Goal: Task Accomplishment & Management: Use online tool/utility

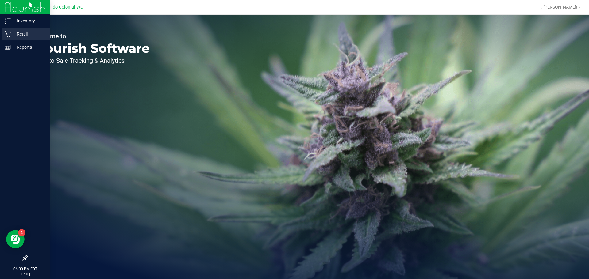
click at [12, 32] on p "Retail" at bounding box center [29, 33] width 37 height 7
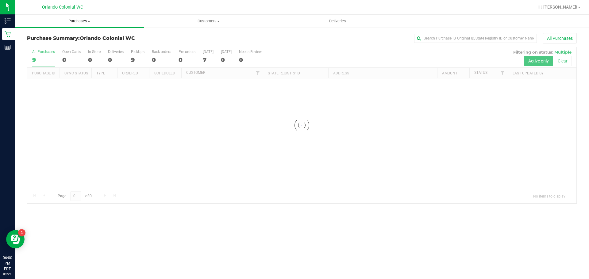
click at [73, 22] on span "Purchases" at bounding box center [79, 21] width 129 height 6
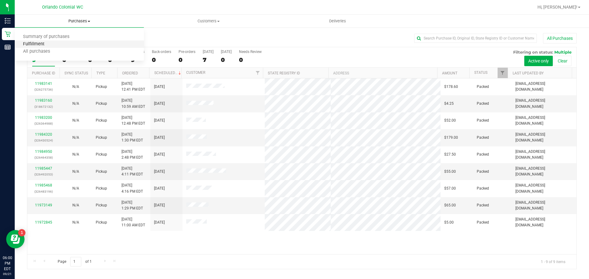
click at [37, 43] on span "Fulfillment" at bounding box center [34, 44] width 38 height 5
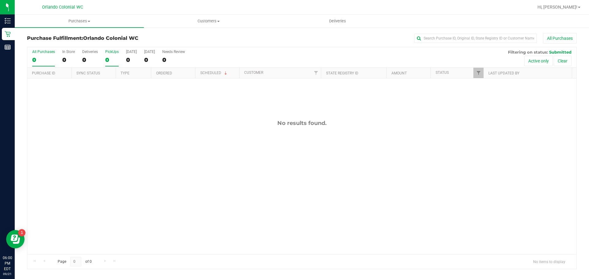
click at [111, 59] on div "0" at bounding box center [111, 59] width 13 height 7
click at [0, 0] on input "PickUps 0" at bounding box center [0, 0] width 0 height 0
click at [81, 21] on span "Purchases" at bounding box center [79, 21] width 129 height 6
click at [48, 39] on span "Summary of purchases" at bounding box center [46, 36] width 63 height 5
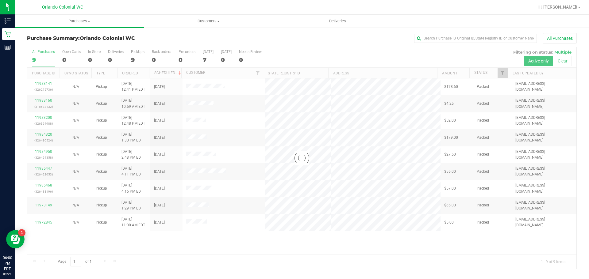
click at [136, 55] on div at bounding box center [301, 158] width 549 height 222
click at [132, 58] on div at bounding box center [301, 158] width 549 height 222
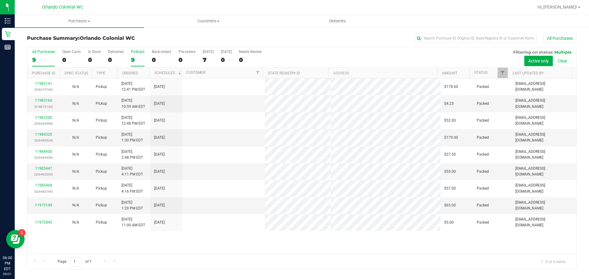
click at [135, 52] on div "PickUps" at bounding box center [137, 52] width 13 height 4
click at [0, 0] on input "PickUps 9" at bounding box center [0, 0] width 0 height 0
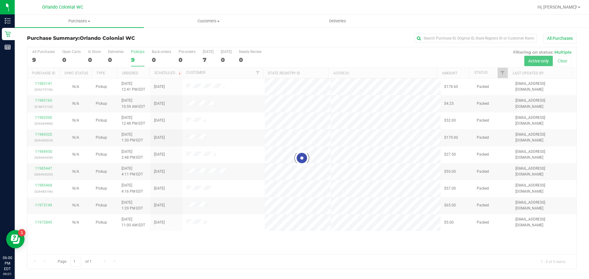
click at [134, 56] on div at bounding box center [301, 158] width 549 height 222
click at [132, 59] on div at bounding box center [301, 158] width 549 height 222
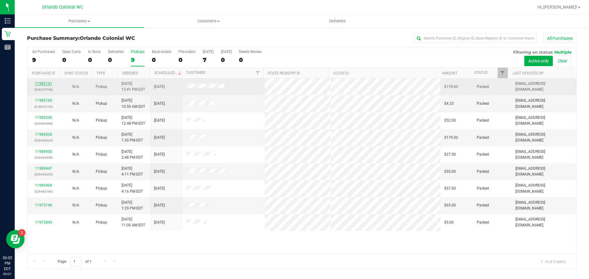
click at [45, 82] on link "11983141" at bounding box center [43, 84] width 17 height 4
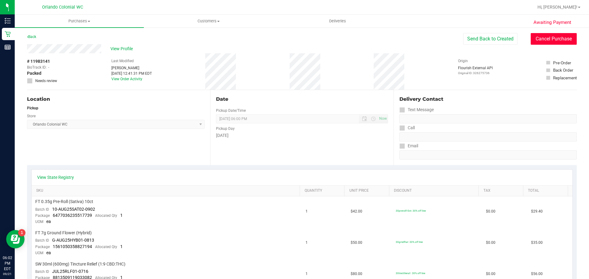
click at [562, 38] on button "Cancel Purchase" at bounding box center [553, 39] width 46 height 12
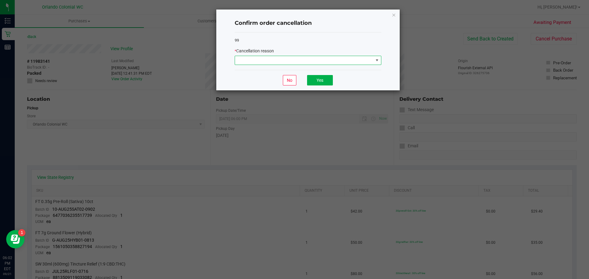
click at [252, 61] on span at bounding box center [304, 60] width 138 height 9
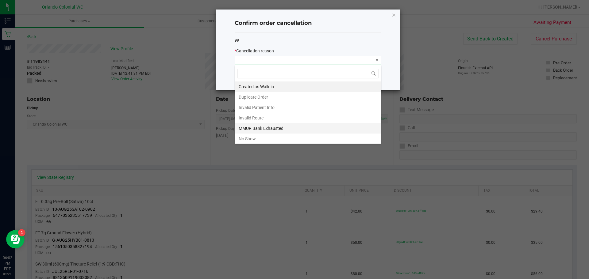
scroll to position [9, 147]
click at [269, 136] on li "No Show" at bounding box center [308, 139] width 146 height 10
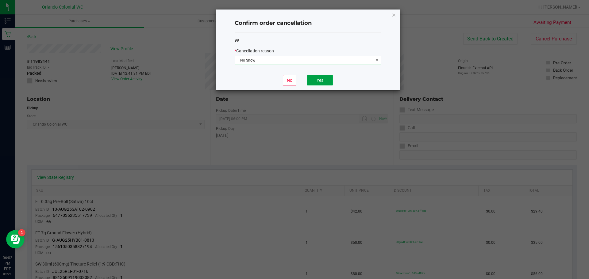
click at [316, 84] on button "Yes" at bounding box center [320, 80] width 26 height 10
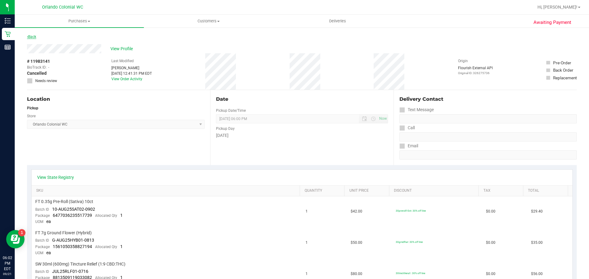
click at [36, 37] on link "Back" at bounding box center [31, 37] width 9 height 4
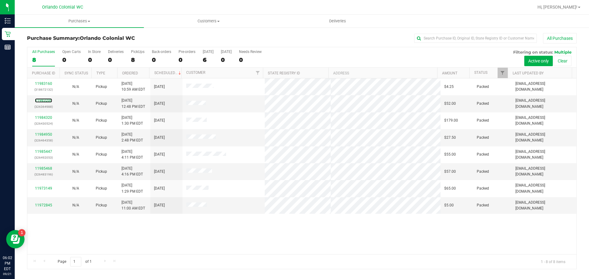
click at [46, 99] on link "11983200" at bounding box center [43, 100] width 17 height 4
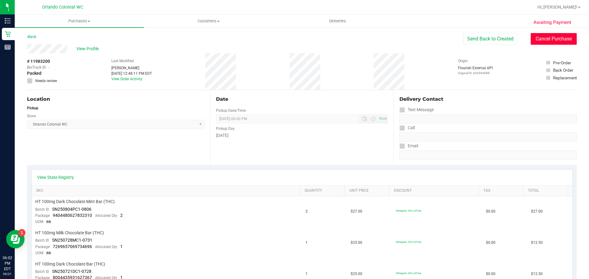
click at [556, 43] on button "Cancel Purchase" at bounding box center [553, 39] width 46 height 12
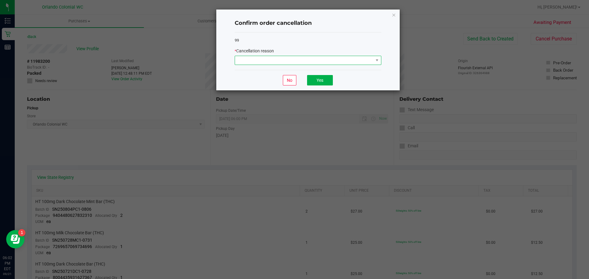
click at [324, 63] on span at bounding box center [304, 60] width 138 height 9
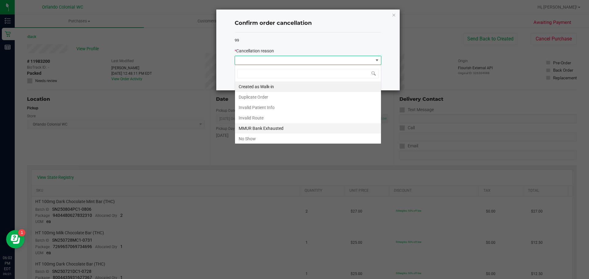
scroll to position [9, 147]
click at [258, 139] on li "No Show" at bounding box center [308, 139] width 146 height 10
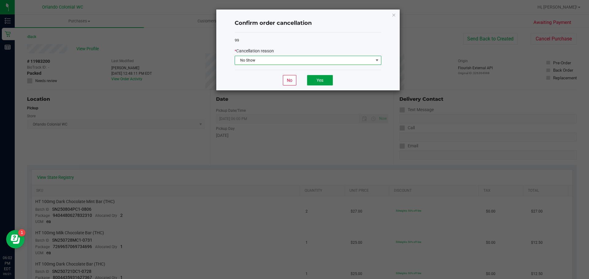
click at [322, 83] on button "Yes" at bounding box center [320, 80] width 26 height 10
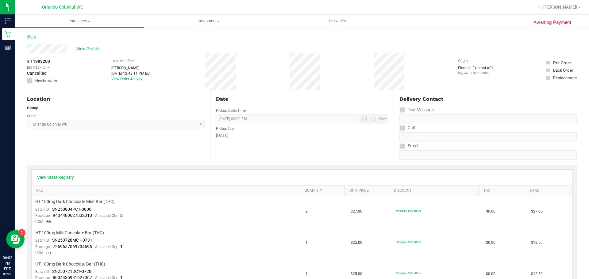
click at [36, 35] on link "Back" at bounding box center [31, 37] width 9 height 4
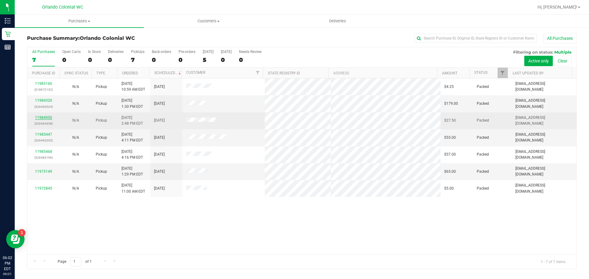
click at [39, 117] on link "11984950" at bounding box center [43, 118] width 17 height 4
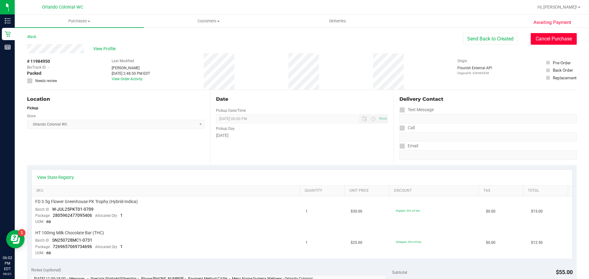
click at [547, 40] on button "Cancel Purchase" at bounding box center [553, 39] width 46 height 12
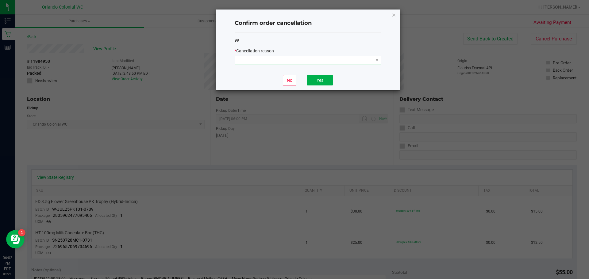
click at [300, 65] on span at bounding box center [304, 60] width 138 height 9
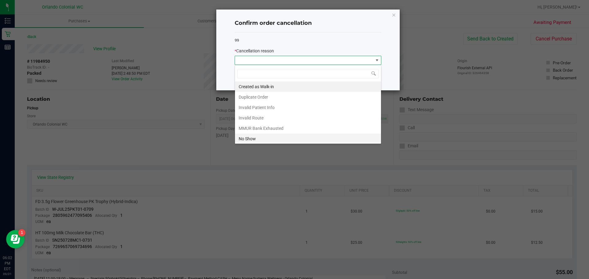
scroll to position [9, 147]
click at [261, 138] on li "No Show" at bounding box center [308, 139] width 146 height 10
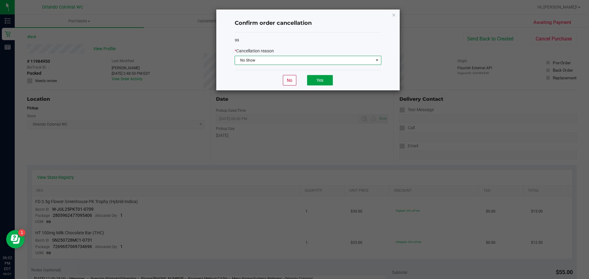
click at [319, 81] on button "Yes" at bounding box center [320, 80] width 26 height 10
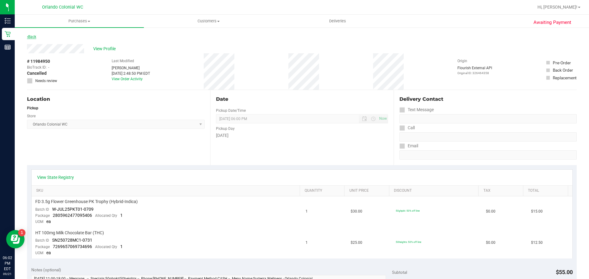
click at [36, 36] on link "Back" at bounding box center [31, 37] width 9 height 4
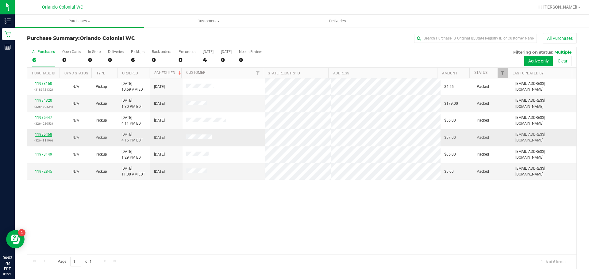
click at [51, 133] on link "11985468" at bounding box center [43, 134] width 17 height 4
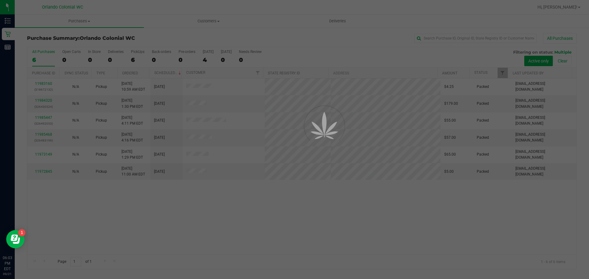
click at [44, 135] on div at bounding box center [294, 139] width 589 height 279
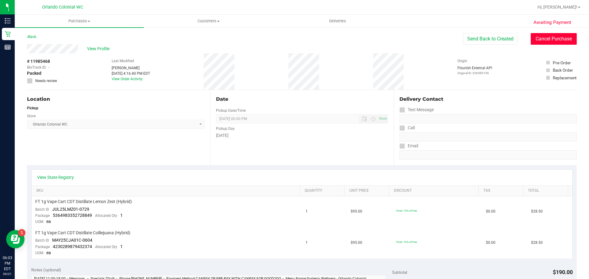
click at [545, 37] on button "Cancel Purchase" at bounding box center [553, 39] width 46 height 12
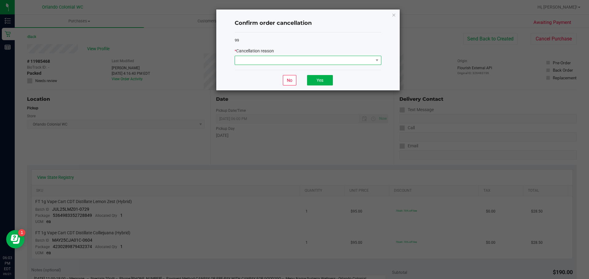
click at [282, 60] on span at bounding box center [304, 60] width 138 height 9
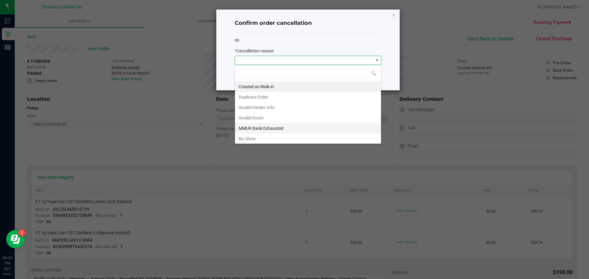
scroll to position [9, 147]
click at [258, 136] on li "No Show" at bounding box center [308, 139] width 146 height 10
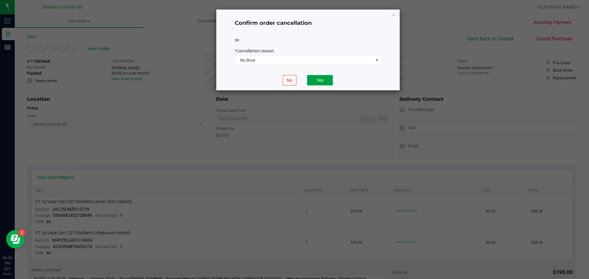
click at [330, 82] on button "Yes" at bounding box center [320, 80] width 26 height 10
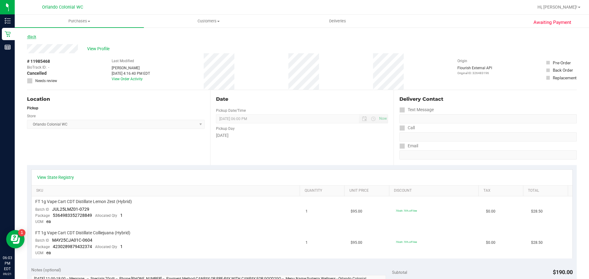
click at [29, 36] on link "Back" at bounding box center [31, 37] width 9 height 4
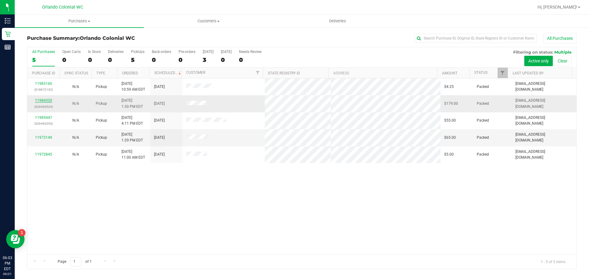
click at [43, 98] on link "11984320" at bounding box center [43, 100] width 17 height 4
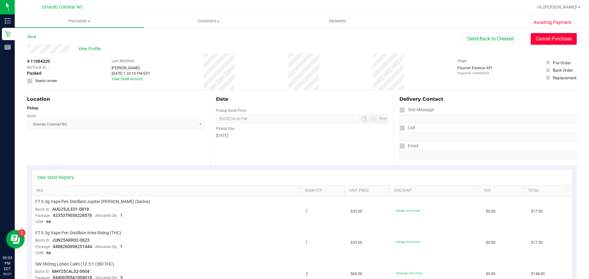
click at [552, 39] on button "Cancel Purchase" at bounding box center [553, 39] width 46 height 12
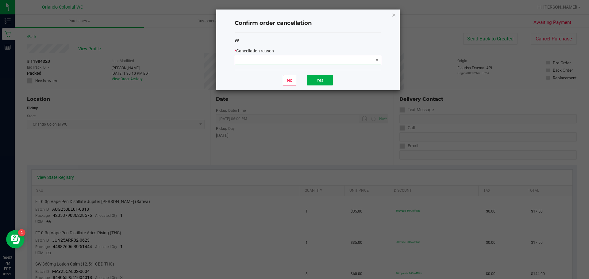
click at [267, 64] on span at bounding box center [304, 60] width 138 height 9
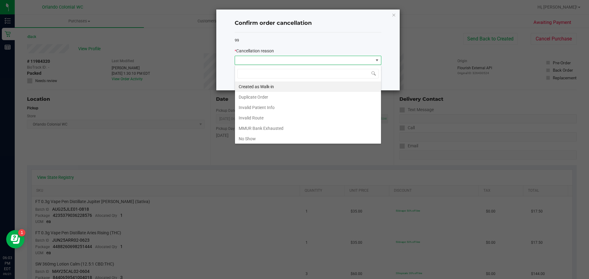
scroll to position [9, 147]
click at [269, 137] on li "No Show" at bounding box center [308, 139] width 146 height 10
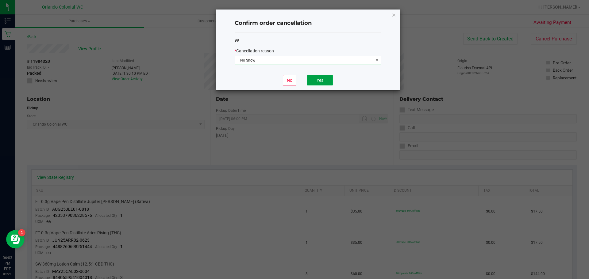
click at [325, 83] on button "Yes" at bounding box center [320, 80] width 26 height 10
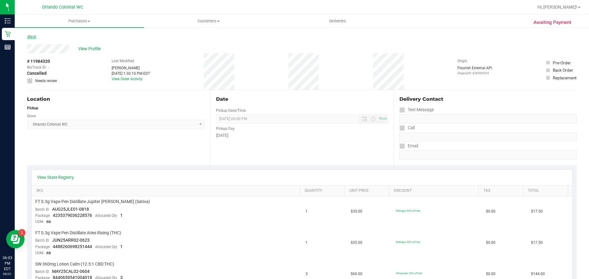
click at [35, 37] on link "Back" at bounding box center [31, 37] width 9 height 4
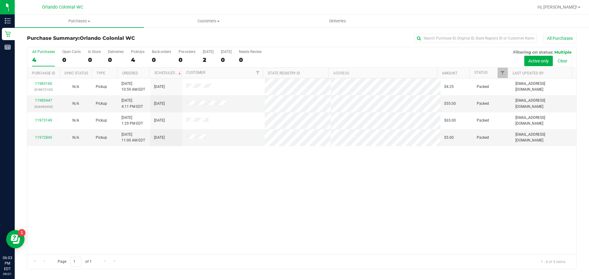
click at [278, 196] on div "11983160 (318672132) N/A Pickup [DATE] 10:59 AM EDT 9/21/2025 $4.25 Packed [EMA…" at bounding box center [301, 166] width 549 height 176
click at [43, 97] on td "11985447 (326492053)" at bounding box center [43, 103] width 32 height 17
click at [42, 98] on link "11985447" at bounding box center [43, 100] width 17 height 4
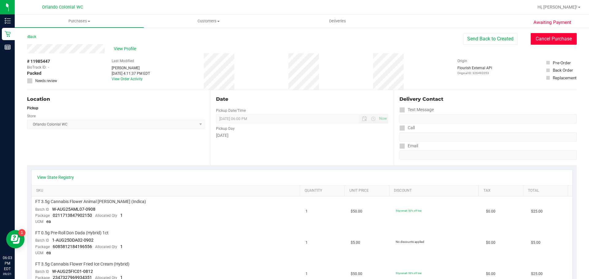
click at [551, 38] on button "Cancel Purchase" at bounding box center [553, 39] width 46 height 12
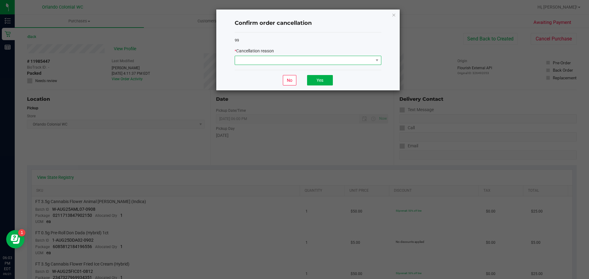
click at [319, 58] on span at bounding box center [304, 60] width 138 height 9
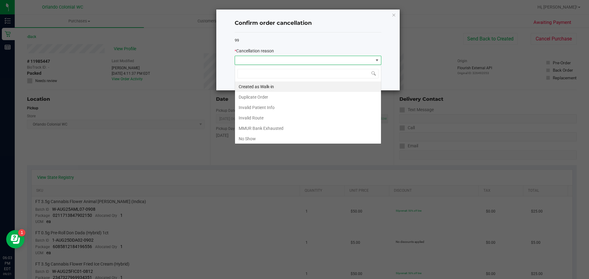
scroll to position [9, 147]
click at [257, 139] on li "No Show" at bounding box center [308, 139] width 146 height 10
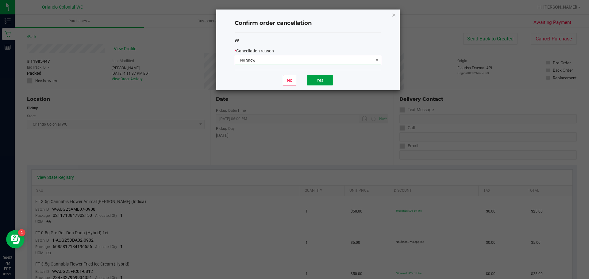
click at [318, 76] on button "Yes" at bounding box center [320, 80] width 26 height 10
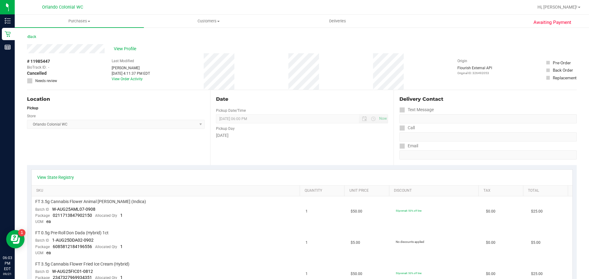
click at [31, 40] on div "Back" at bounding box center [31, 36] width 9 height 7
click at [31, 38] on link "Back" at bounding box center [31, 37] width 9 height 4
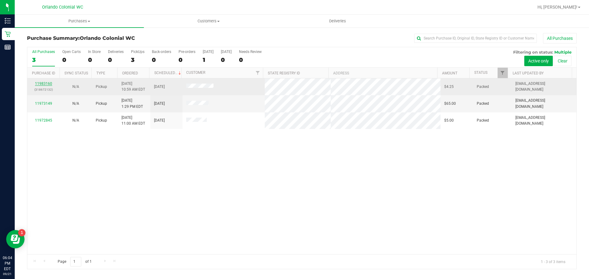
click at [46, 83] on link "11983160" at bounding box center [43, 84] width 17 height 4
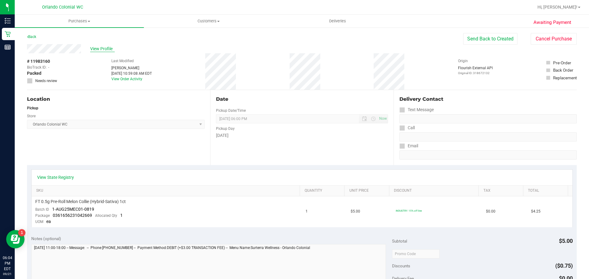
click at [101, 48] on span "View Profile" at bounding box center [102, 49] width 25 height 6
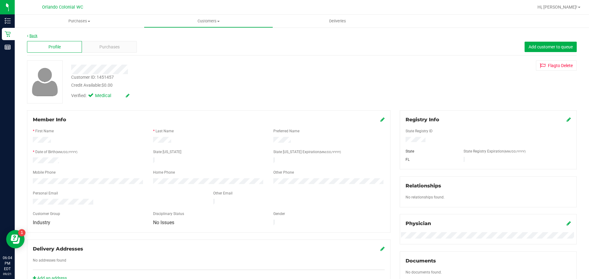
click at [34, 36] on link "Back" at bounding box center [32, 36] width 10 height 4
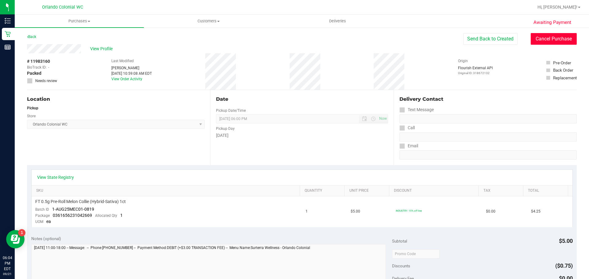
click at [562, 38] on button "Cancel Purchase" at bounding box center [553, 39] width 46 height 12
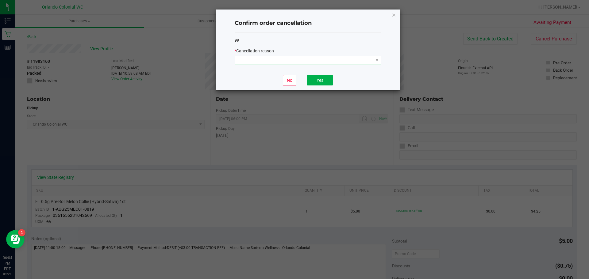
click at [317, 60] on span at bounding box center [304, 60] width 138 height 9
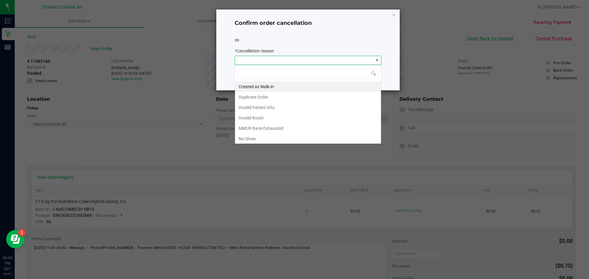
scroll to position [9, 147]
click at [253, 138] on li "No Show" at bounding box center [308, 139] width 146 height 10
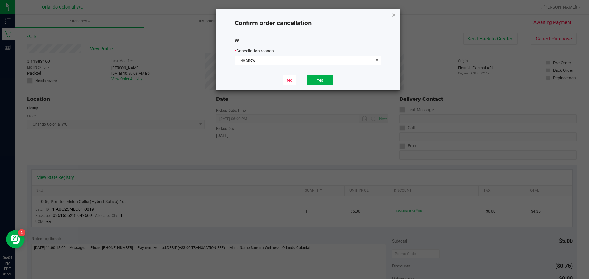
click at [262, 81] on div "No Yes" at bounding box center [308, 80] width 147 height 21
click at [328, 78] on button "Yes" at bounding box center [320, 80] width 26 height 10
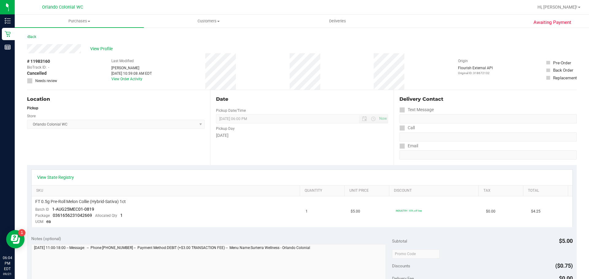
click at [326, 86] on div "# 11983160 BioTrack ID: - Cancelled Needs review Last Modified [PERSON_NAME] [D…" at bounding box center [301, 71] width 549 height 36
click at [33, 37] on link "Back" at bounding box center [31, 37] width 9 height 4
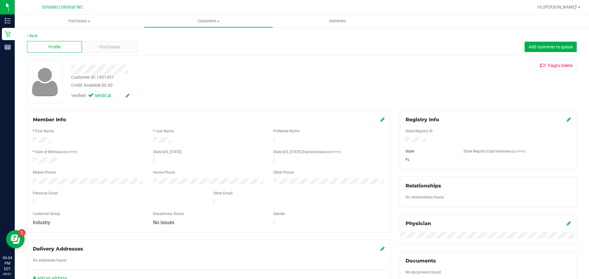
click at [224, 70] on div at bounding box center [206, 70] width 279 height 10
click at [36, 38] on link "Back" at bounding box center [32, 36] width 10 height 4
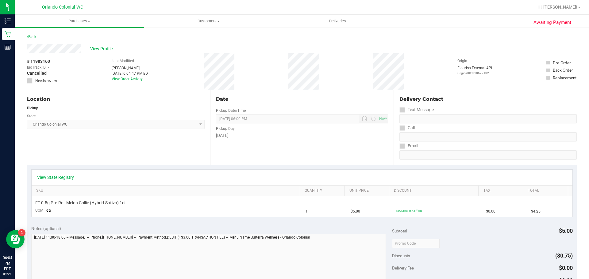
click at [184, 150] on div "Location Pickup Store [GEOGRAPHIC_DATA] Colonial WC Select Store [PERSON_NAME][…" at bounding box center [118, 127] width 183 height 75
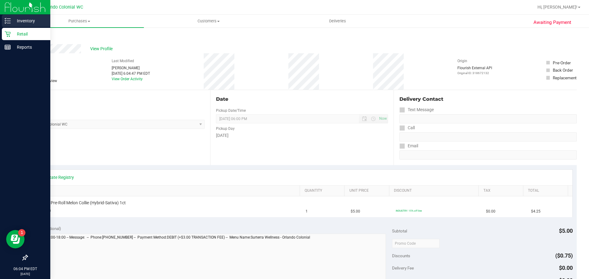
click at [17, 20] on p "Inventory" at bounding box center [29, 20] width 37 height 7
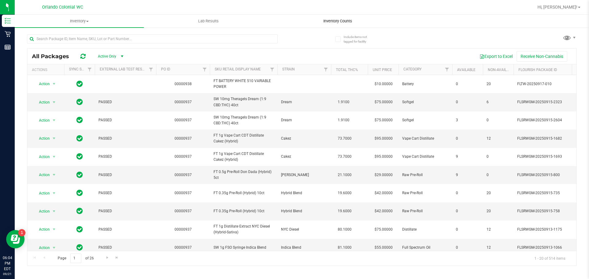
click at [335, 24] on uib-tab-heading "Inventory Counts" at bounding box center [337, 21] width 128 height 12
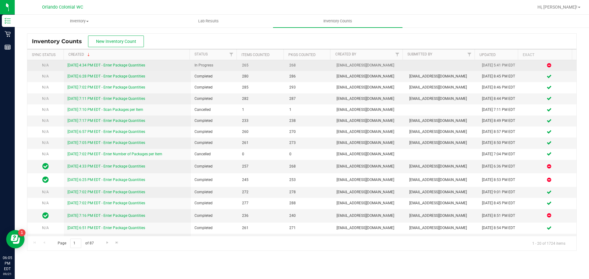
click at [109, 64] on link "[DATE] 4:34 PM EDT - Enter Package Quantities" at bounding box center [106, 65] width 78 height 4
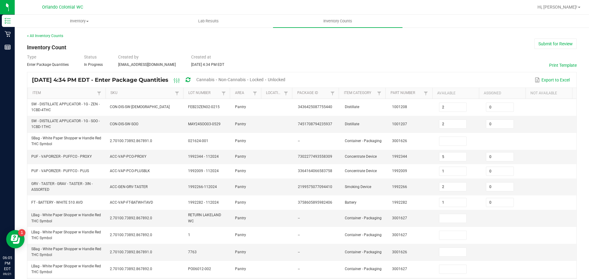
click at [285, 78] on span "Unlocked" at bounding box center [276, 79] width 17 height 5
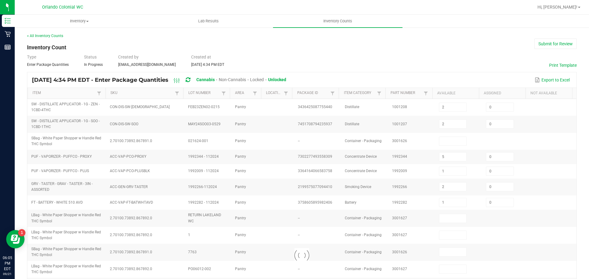
type input "5"
type input "1"
type input "2"
type input "1"
type input "5"
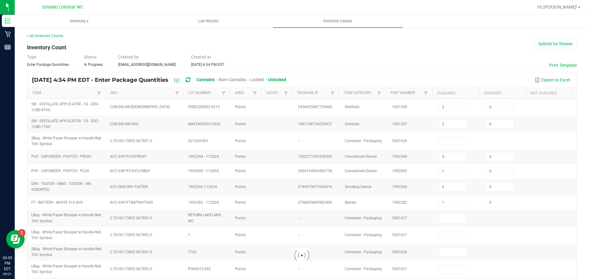
type input "34"
type input "4"
type input "9"
type input "4"
type input "1"
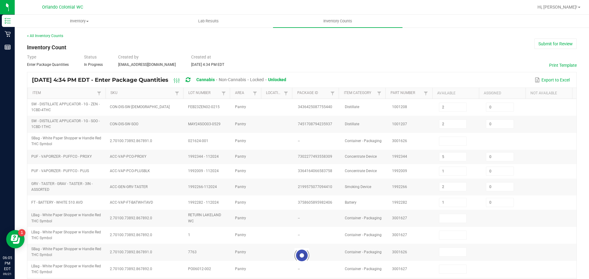
type input "5"
type input "1"
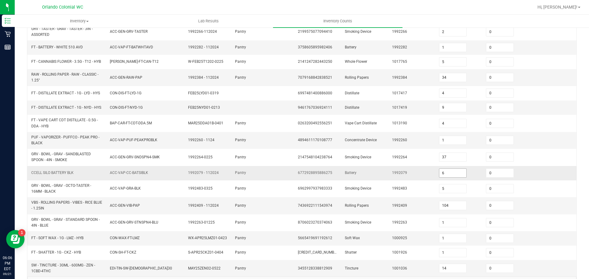
scroll to position [161, 0]
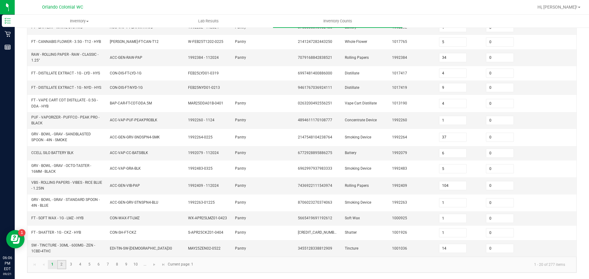
click at [59, 266] on link "2" at bounding box center [61, 264] width 9 height 9
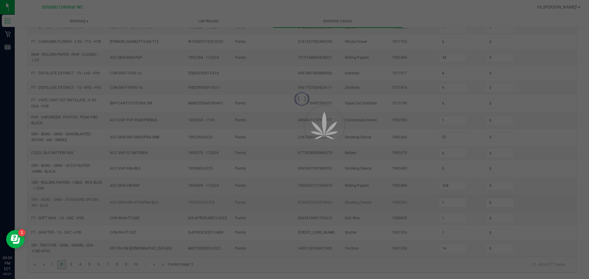
type input "12"
type input "5"
type input "1"
type input "5"
type input "4"
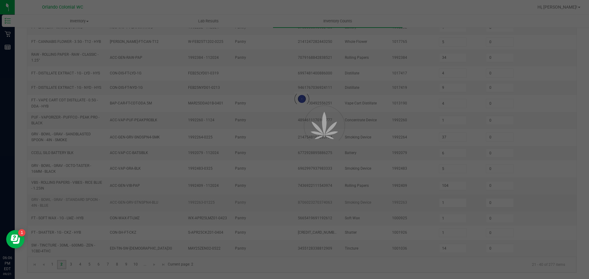
type input "4"
type input "1"
type input "3"
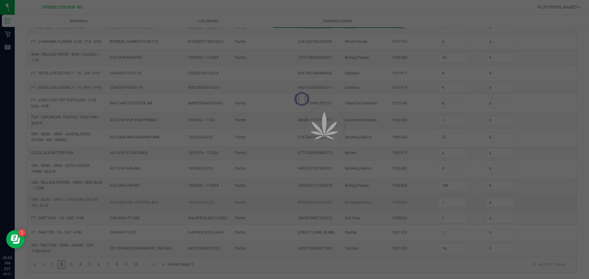
type input "2"
type input "1"
type input "10"
type input "2"
type input "15"
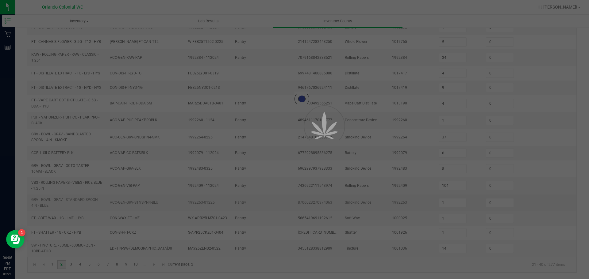
type input "5"
type input "2"
type input "7"
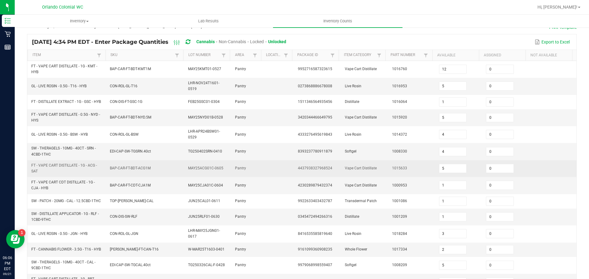
scroll to position [176, 0]
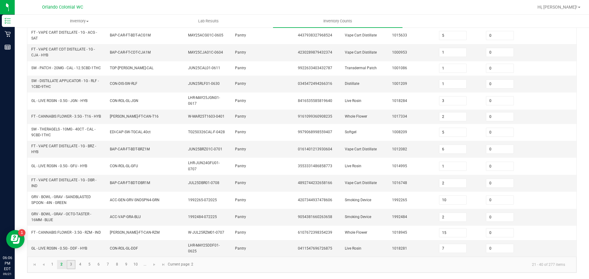
click at [73, 265] on link "3" at bounding box center [71, 264] width 9 height 9
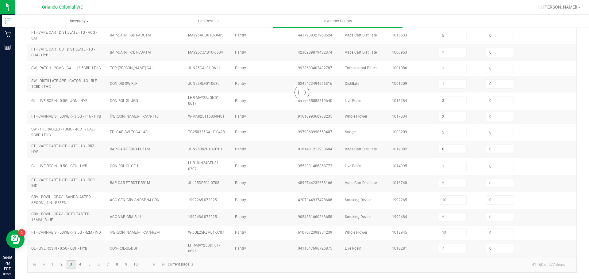
type input "9"
type input "12"
type input "2"
type input "6"
type input "12"
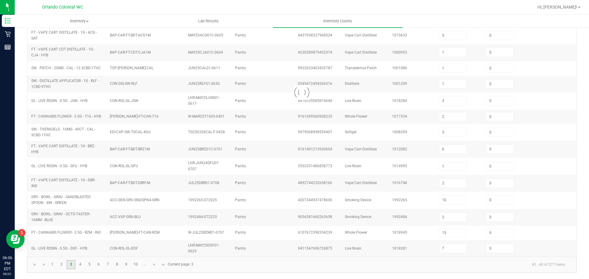
type input "2"
type input "4"
type input "2"
type input "8"
type input "5"
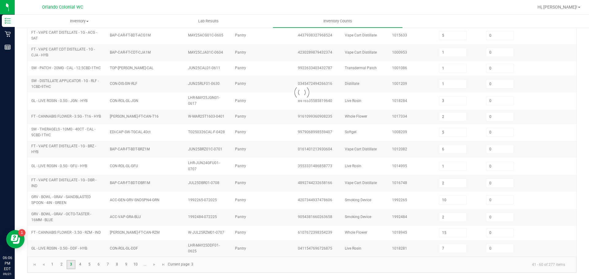
type input "10"
type input "31"
type input "6"
type input "3"
type input "24"
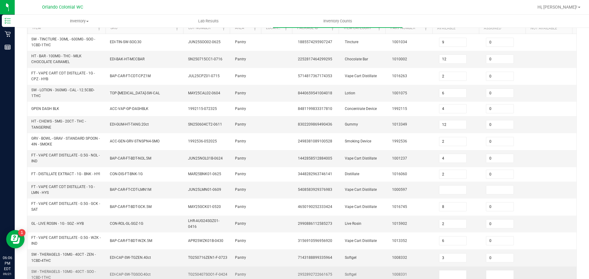
scroll to position [46, 0]
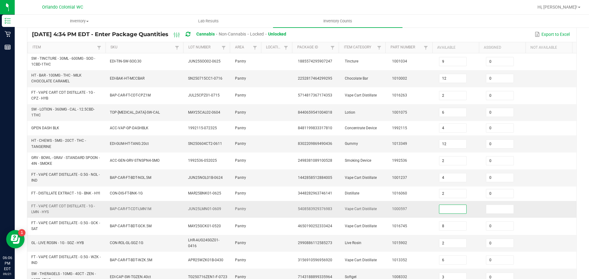
click at [451, 209] on input at bounding box center [452, 209] width 27 height 9
type input "1"
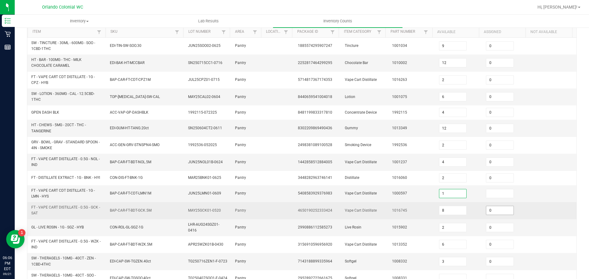
scroll to position [76, 0]
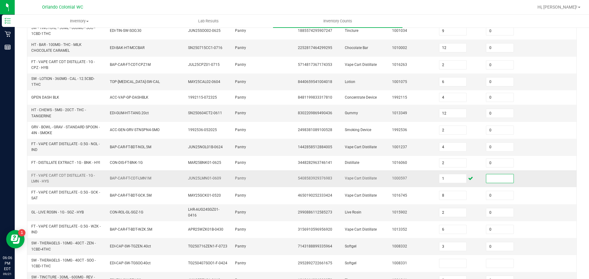
click at [486, 179] on input at bounding box center [499, 178] width 27 height 9
click at [448, 179] on input "1" at bounding box center [452, 178] width 27 height 9
click at [496, 178] on input at bounding box center [499, 178] width 27 height 9
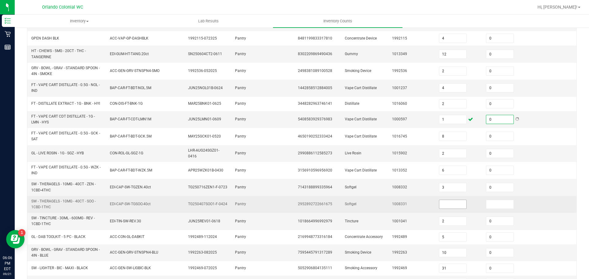
scroll to position [138, 0]
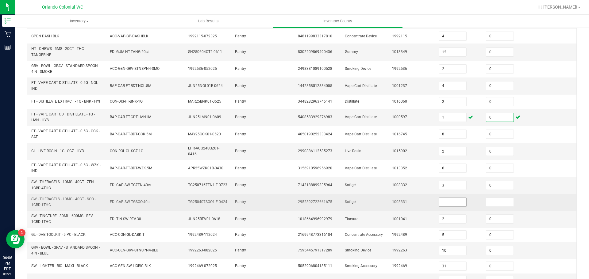
type input "0"
click at [444, 200] on input at bounding box center [452, 202] width 27 height 9
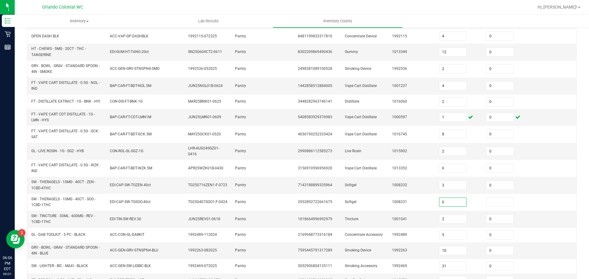
type input "0"
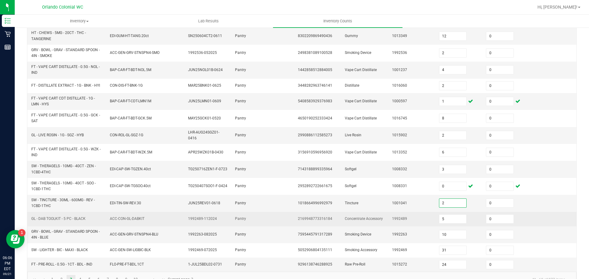
scroll to position [168, 0]
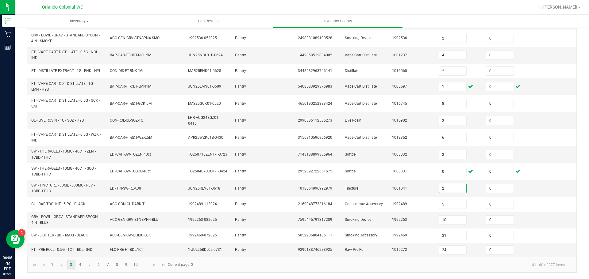
click at [258, 267] on kendo-pager-info "41 - 60 of 277 items" at bounding box center [383, 265] width 373 height 10
click at [78, 266] on link "4" at bounding box center [80, 265] width 9 height 9
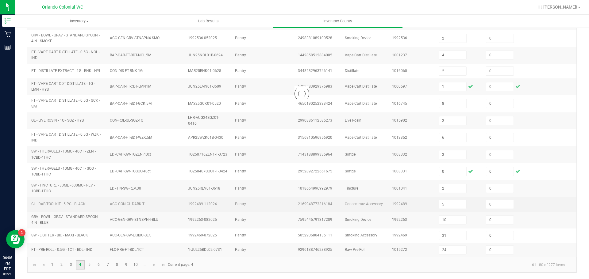
type input "3"
type input "10"
type input "11"
type input "5"
type input "2"
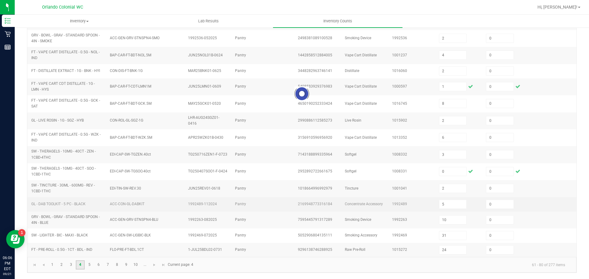
type input "1"
type input "10"
type input "4"
type input "2"
type input "1"
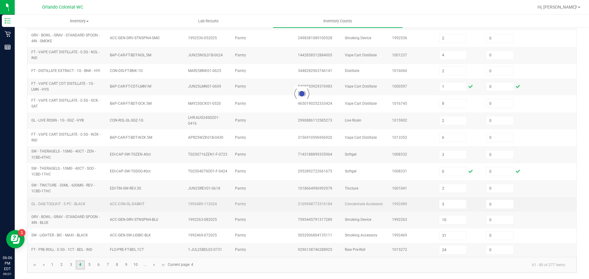
type input "11"
type input "6"
type input "5"
type input "12"
type input "8"
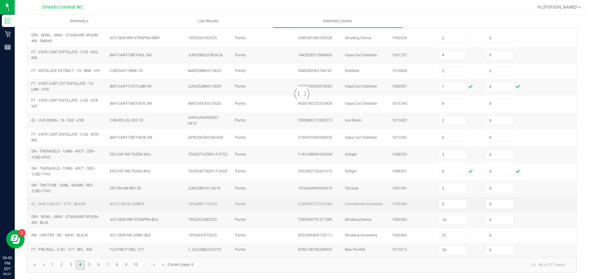
type input "8"
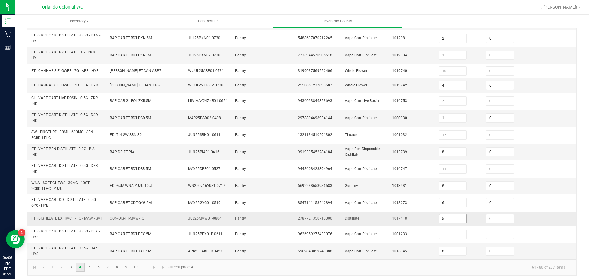
scroll to position [174, 0]
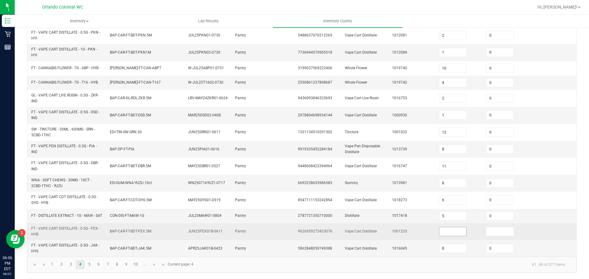
click at [451, 232] on input at bounding box center [452, 231] width 27 height 9
type input "0"
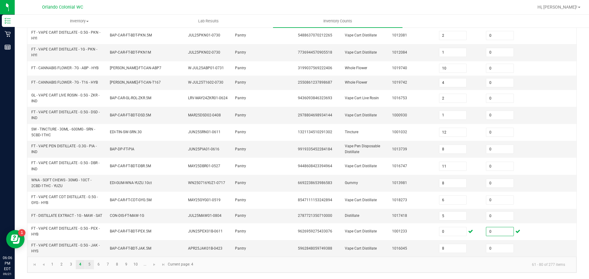
type input "0"
click at [88, 265] on link "5" at bounding box center [89, 264] width 9 height 9
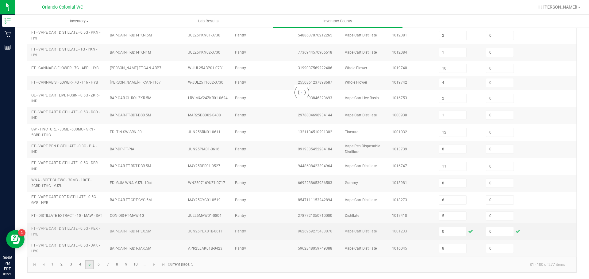
type input "2"
type input "4"
type input "9"
type input "11"
type input "4"
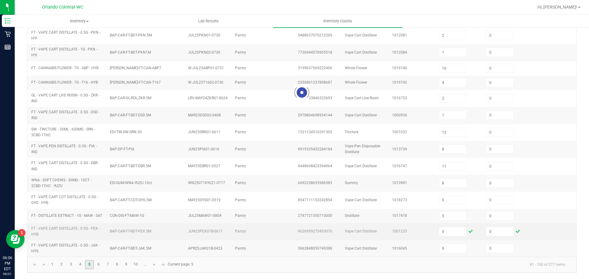
type input "9"
type input "7"
type input "4"
type input "8"
type input "1"
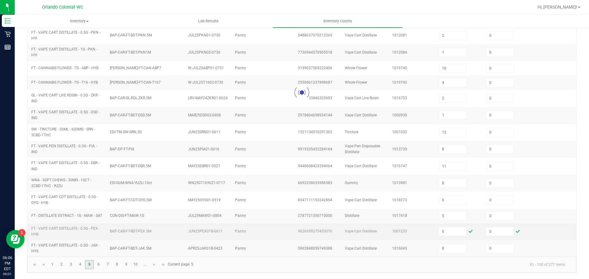
type input "6"
type input "18"
type input "2"
type input "17"
type input "6"
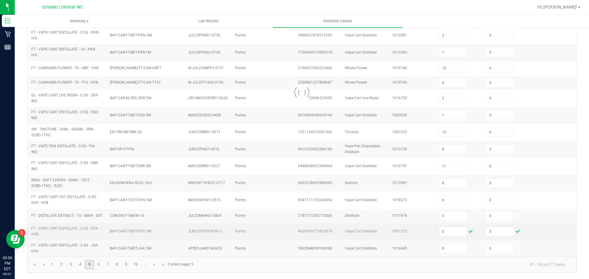
type input "9"
type input "2"
type input "9"
type input "1"
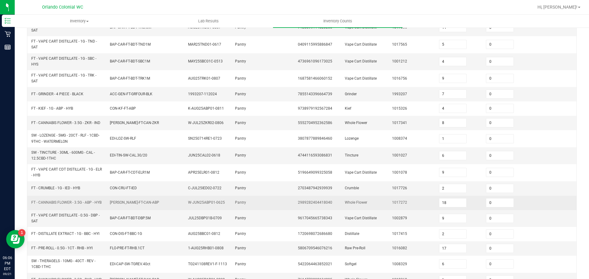
scroll to position [163, 0]
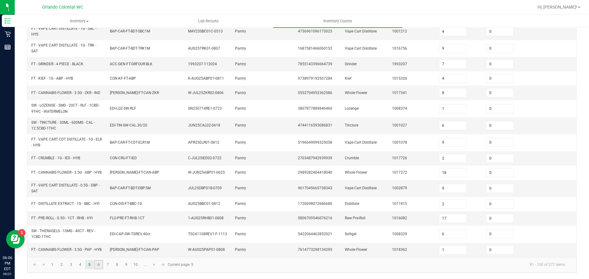
click at [97, 262] on link "6" at bounding box center [98, 264] width 9 height 9
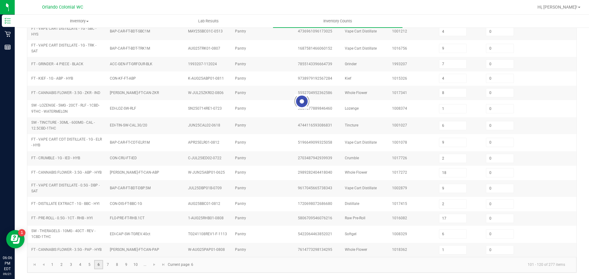
type input "1"
type input "3"
type input "9"
type input "2"
type input "6"
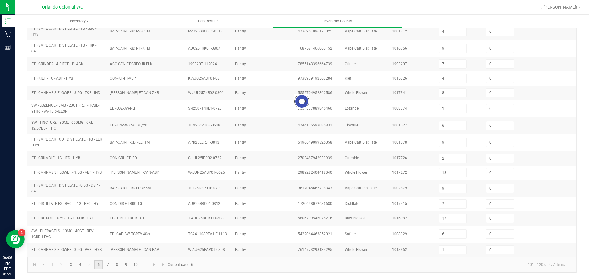
type input "2"
type input "24"
type input "16"
type input "12"
type input "34"
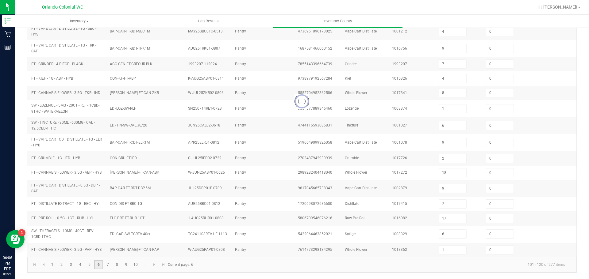
type input "25"
type input "3"
type input "1"
type input "5"
type input "12"
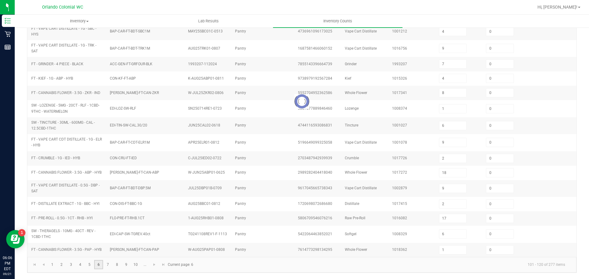
type input "10"
type input "4"
type input "10"
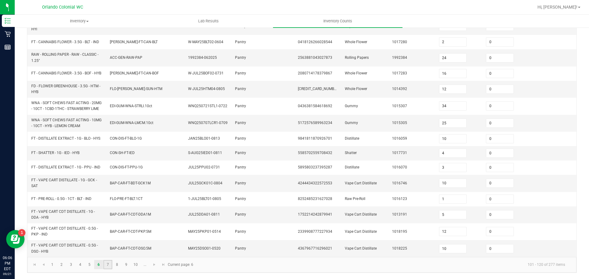
click at [107, 265] on link "7" at bounding box center [107, 264] width 9 height 9
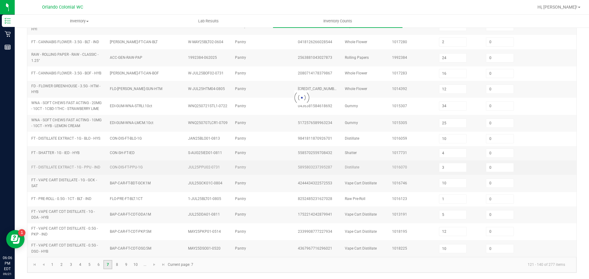
type input "5"
type input "3"
type input "6"
type input "3"
type input "6"
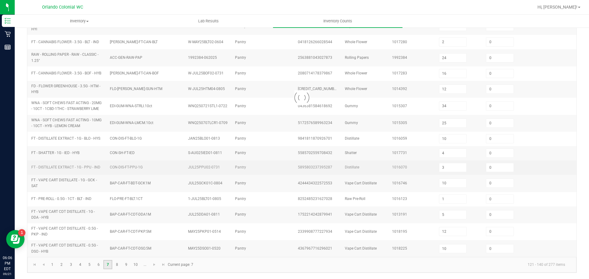
type input "9"
type input "8"
type input "4"
type input "5"
type input "9"
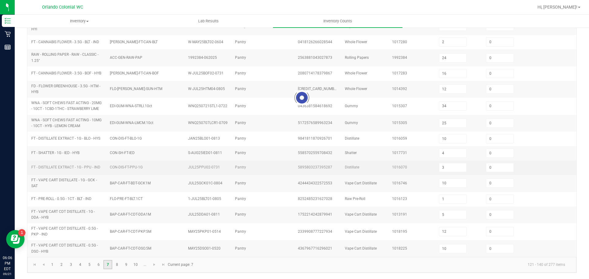
type input "7"
type input "10"
type input "5"
type input "2"
type input "13"
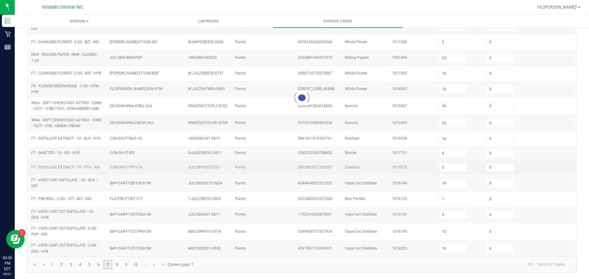
type input "11"
type input "1"
type input "40"
type input "6"
type input "7"
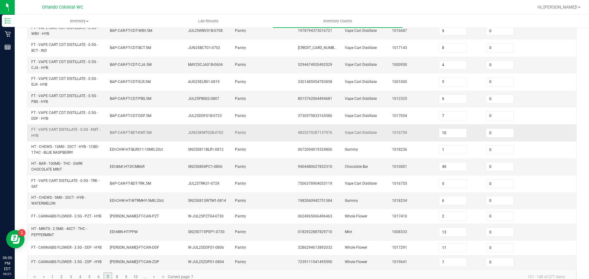
scroll to position [181, 0]
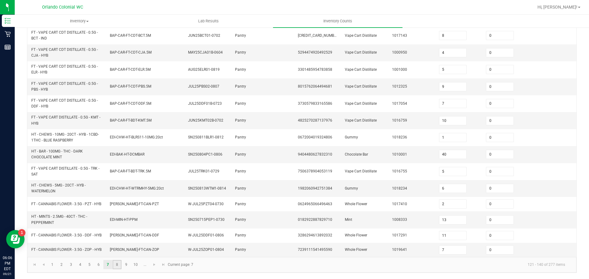
click at [119, 267] on link "8" at bounding box center [117, 264] width 9 height 9
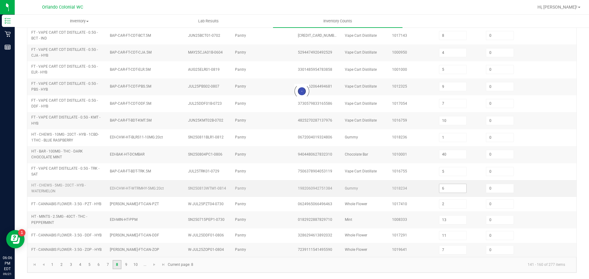
type input "13"
type input "25"
type input "9"
type input "6"
type input "8"
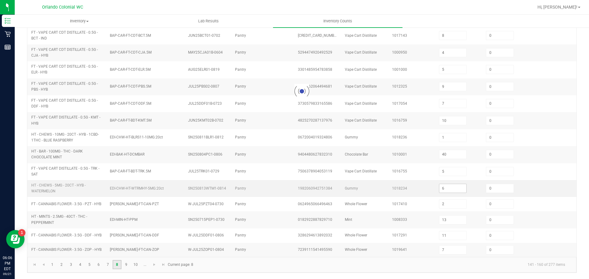
type input "5"
type input "15"
type input "6"
type input "3"
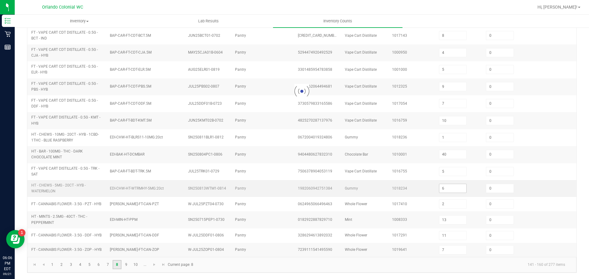
type input "23"
type input "22"
type input "17"
type input "6"
type input "5"
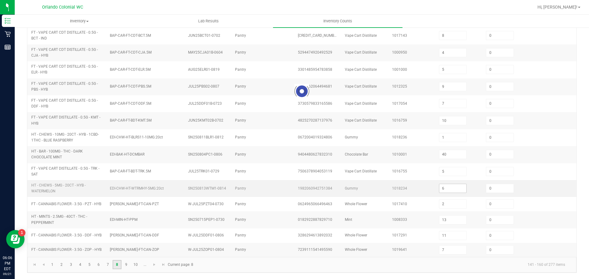
type input "2"
type input "4"
type input "12"
type input "1"
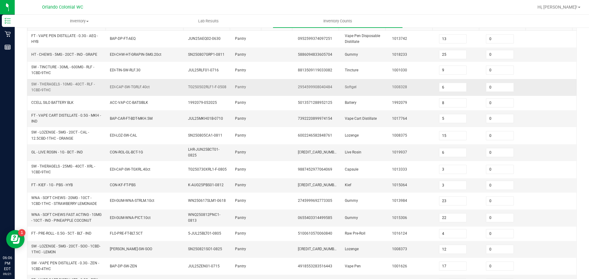
scroll to position [166, 0]
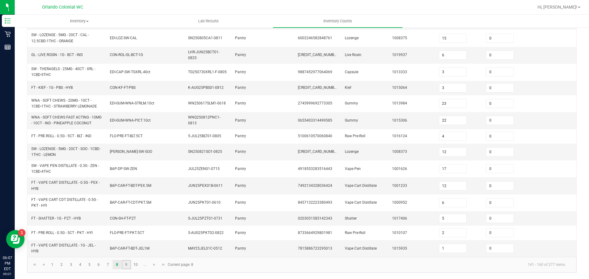
click at [128, 265] on link "9" at bounding box center [126, 264] width 9 height 9
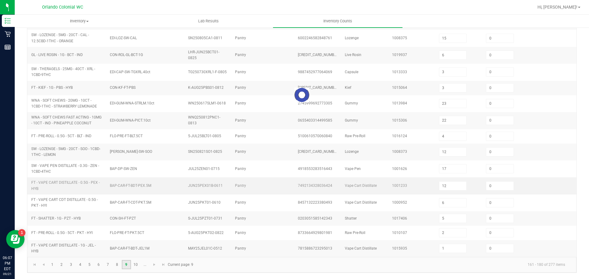
type input "15"
type input "6"
type input "4"
type input "18"
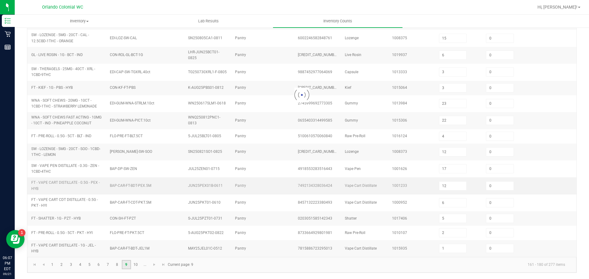
type input "10"
type input "9"
type input "13"
type input "10"
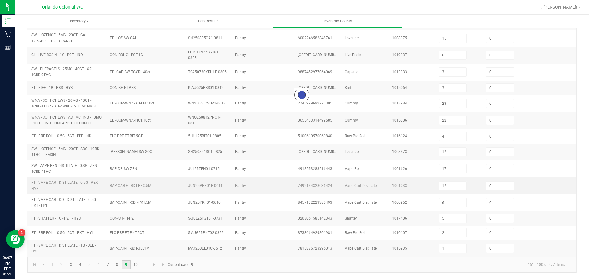
type input "5"
type input "14"
type input "2"
type input "10"
type input "14"
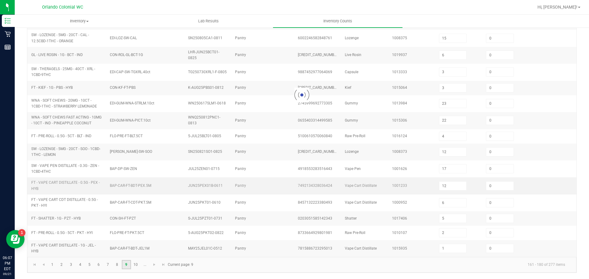
type input "2"
type input "6"
type input "7"
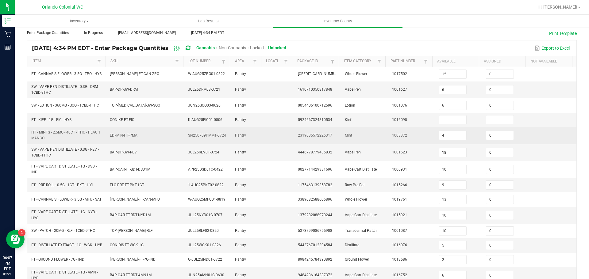
scroll to position [69, 0]
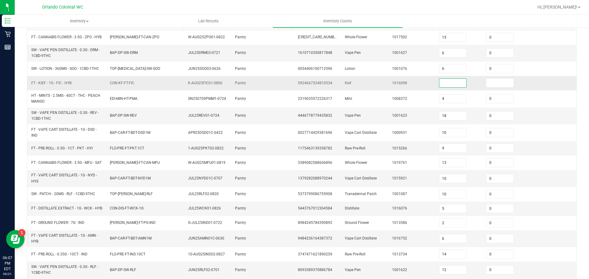
click at [447, 87] on input at bounding box center [452, 83] width 27 height 9
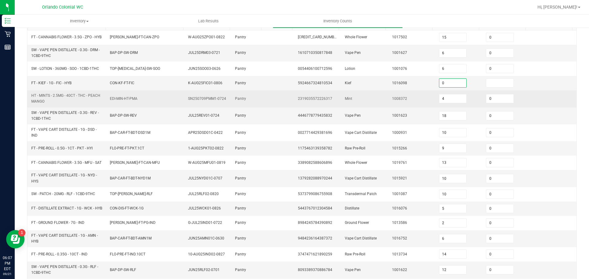
type input "0"
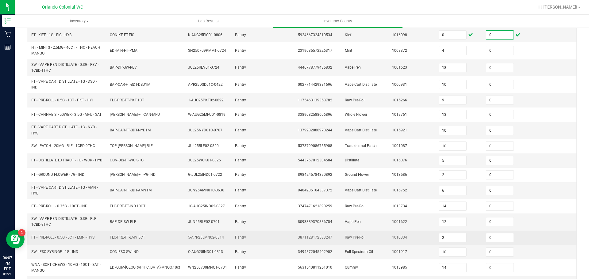
scroll to position [161, 0]
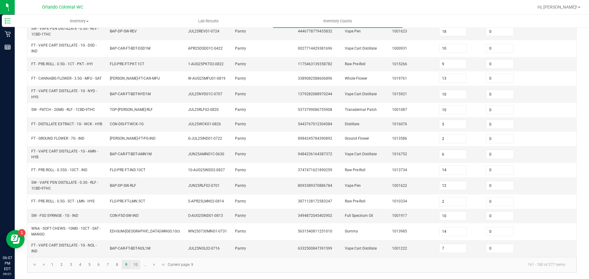
type input "0"
click at [135, 264] on link "10" at bounding box center [135, 264] width 9 height 9
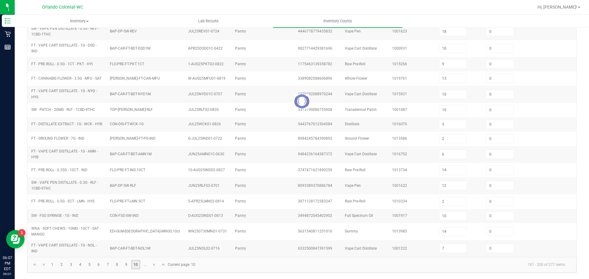
type input "6"
type input "2"
type input "9"
type input "19"
type input "8"
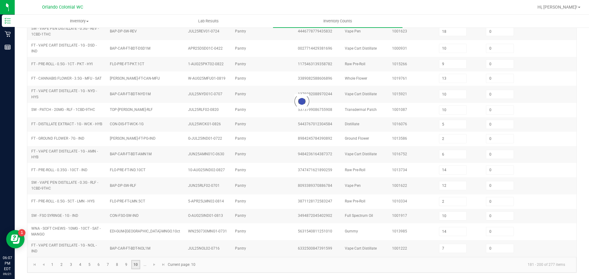
type input "17"
type input "10"
type input "7"
type input "29"
type input "36"
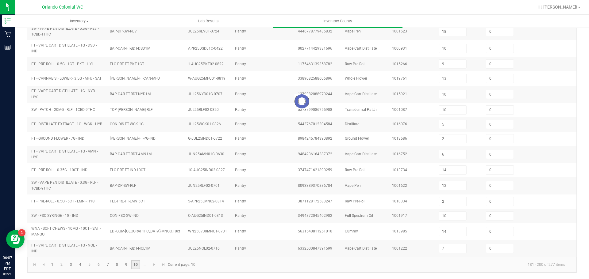
type input "1"
type input "10"
type input "3"
type input "14"
type input "37"
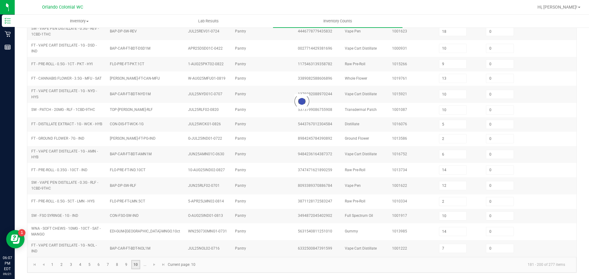
type input "8"
type input "37"
type input "3"
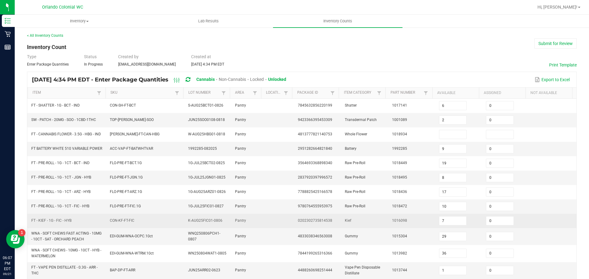
scroll to position [0, 0]
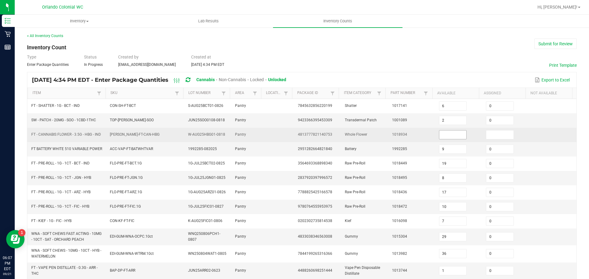
click at [442, 135] on input at bounding box center [452, 135] width 27 height 9
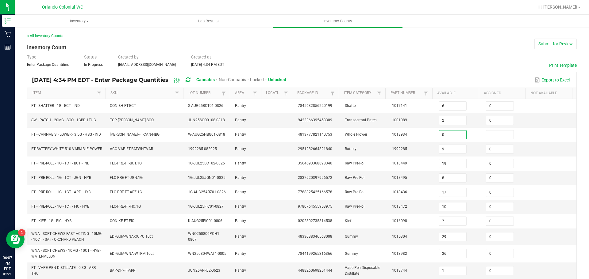
type input "0"
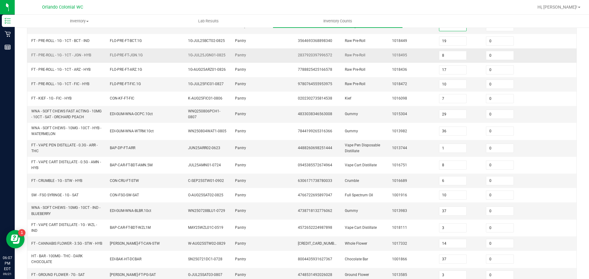
scroll to position [153, 0]
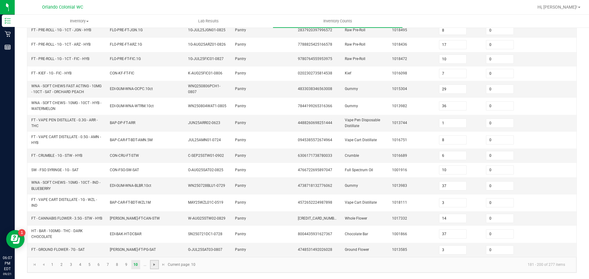
click at [154, 267] on span "Go to the next page" at bounding box center [154, 264] width 5 height 5
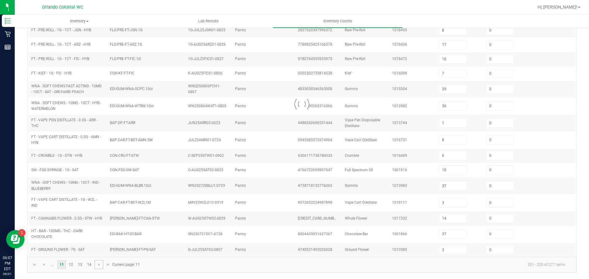
type input "16"
type input "45"
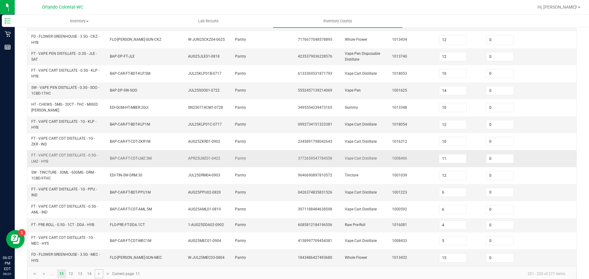
scroll to position [174, 0]
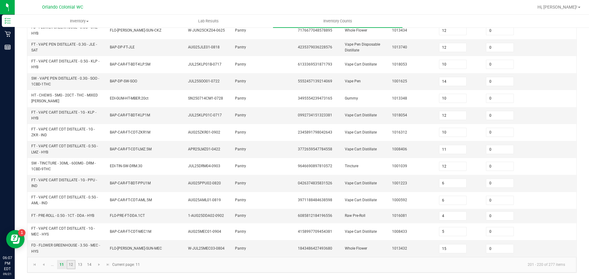
click at [70, 266] on link "12" at bounding box center [71, 264] width 9 height 9
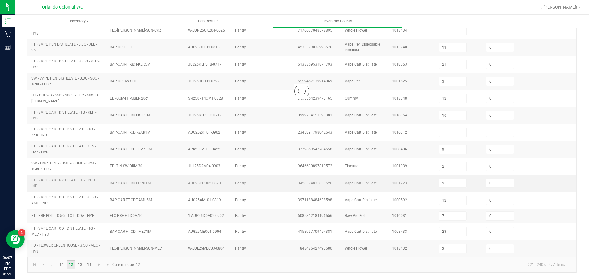
scroll to position [153, 0]
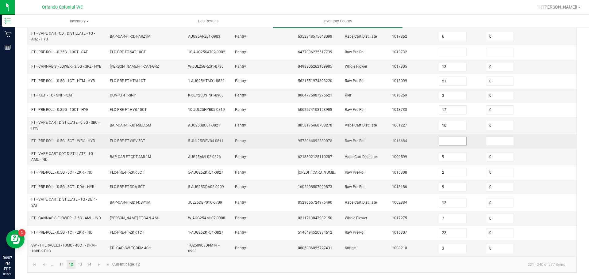
click at [453, 143] on input at bounding box center [452, 141] width 27 height 9
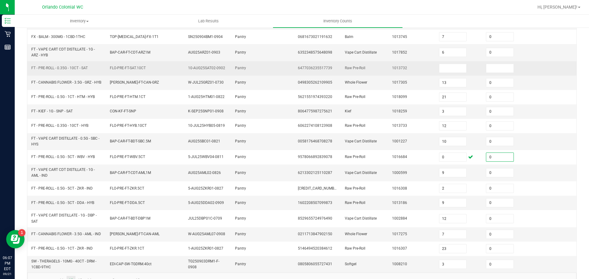
scroll to position [122, 0]
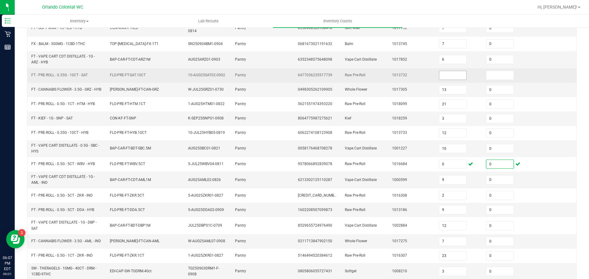
click at [439, 74] on input at bounding box center [452, 75] width 27 height 9
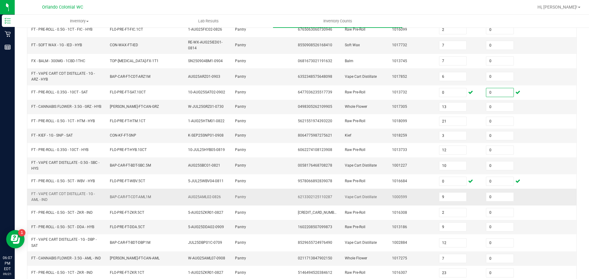
scroll to position [153, 0]
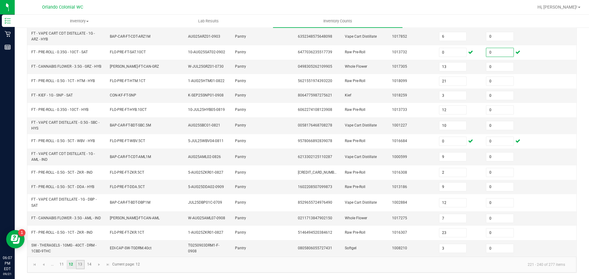
click at [78, 268] on link "13" at bounding box center [80, 264] width 9 height 9
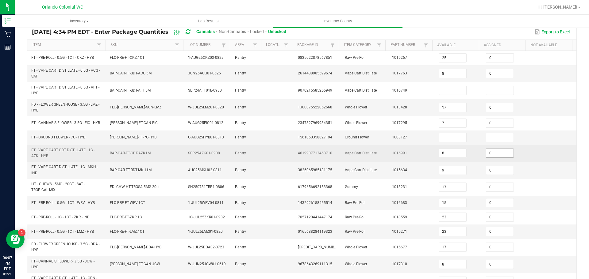
scroll to position [0, 0]
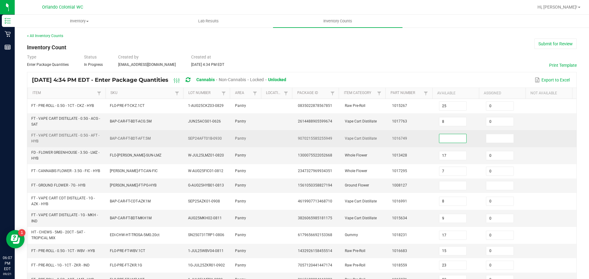
click at [452, 137] on input at bounding box center [452, 138] width 27 height 9
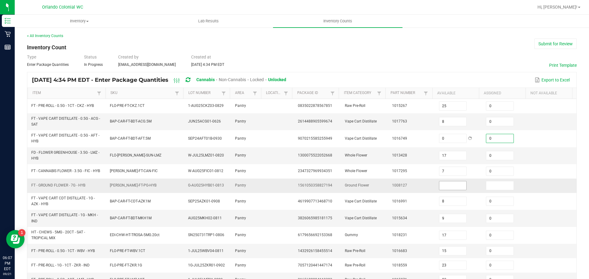
click at [453, 186] on input at bounding box center [452, 185] width 27 height 9
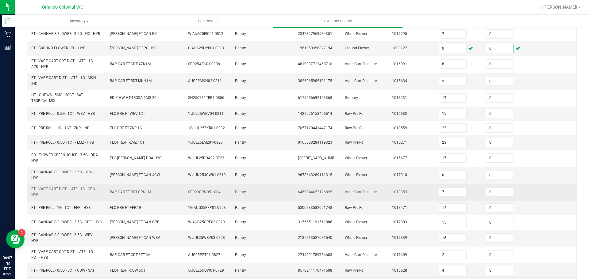
scroll to position [161, 0]
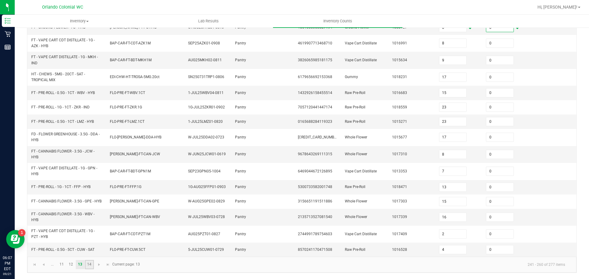
click at [91, 265] on link "14" at bounding box center [89, 264] width 9 height 9
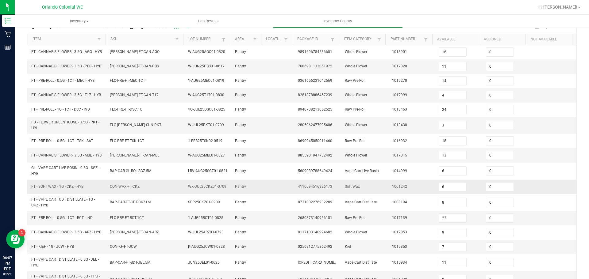
scroll to position [110, 0]
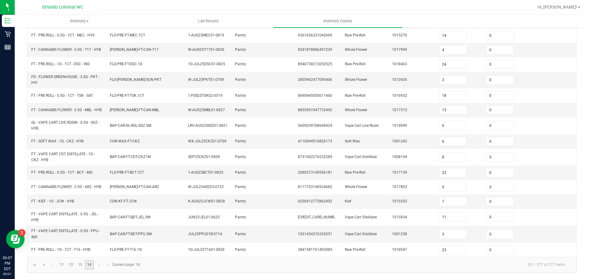
click at [91, 263] on link "14" at bounding box center [89, 265] width 9 height 9
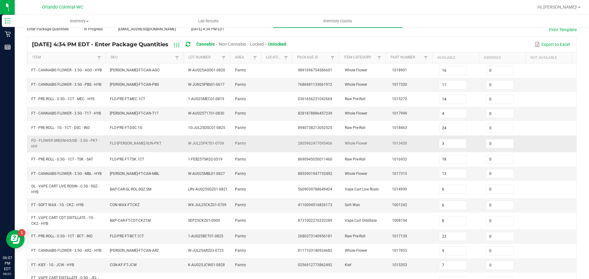
scroll to position [0, 0]
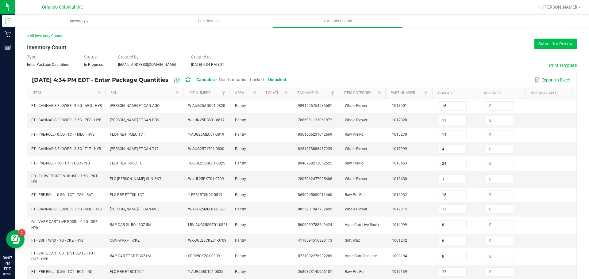
click at [553, 46] on button "Submit for Review" at bounding box center [555, 44] width 42 height 10
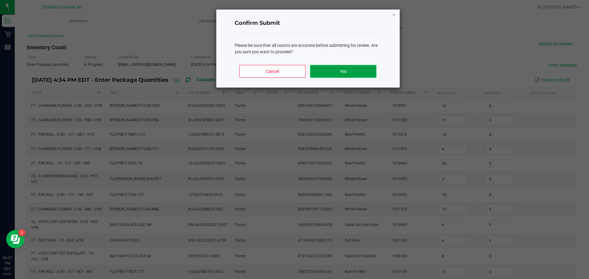
click at [346, 70] on button "Yes" at bounding box center [343, 71] width 66 height 13
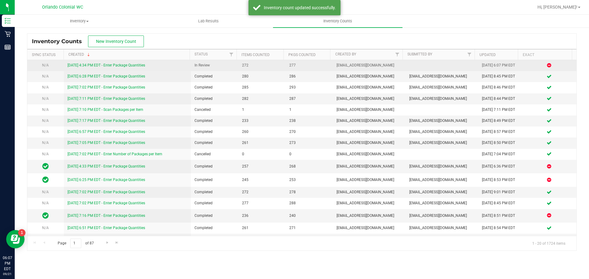
click at [90, 65] on link "[DATE] 4:34 PM EDT - Enter Package Quantities" at bounding box center [106, 65] width 78 height 4
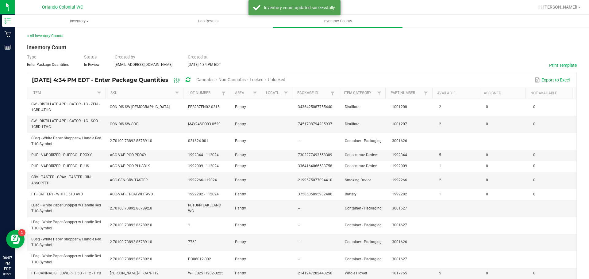
drag, startPoint x: 291, startPoint y: 79, endPoint x: 247, endPoint y: 80, distance: 44.5
click at [285, 79] on span "Unlocked" at bounding box center [276, 79] width 17 height 5
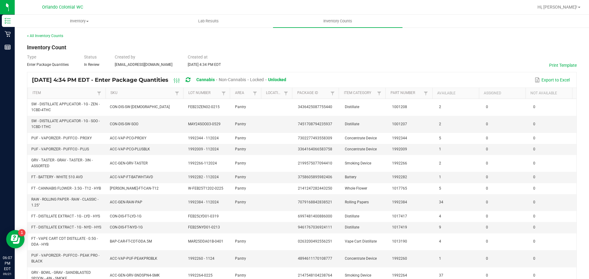
click at [346, 66] on div "Type Enter Package Quantities Status In Review Created by [PERSON_NAME][EMAIL_A…" at bounding box center [301, 60] width 549 height 13
click at [571, 5] on span "Hi, [PERSON_NAME]!" at bounding box center [557, 7] width 40 height 5
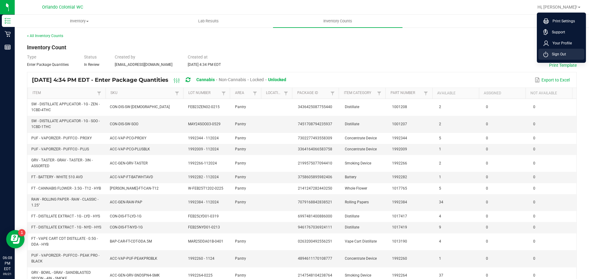
click at [566, 55] on li "Sign Out" at bounding box center [561, 54] width 46 height 11
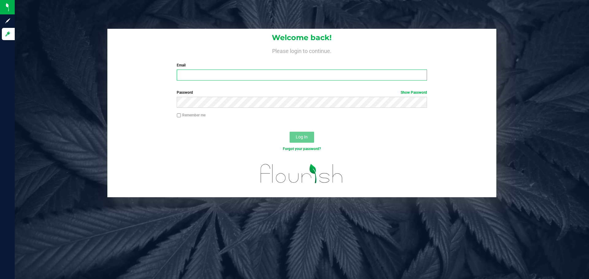
click at [309, 74] on input "Email" at bounding box center [302, 75] width 250 height 11
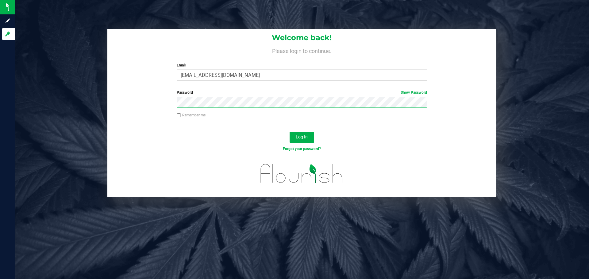
click at [289, 132] on button "Log In" at bounding box center [301, 137] width 25 height 11
